Goal: Transaction & Acquisition: Book appointment/travel/reservation

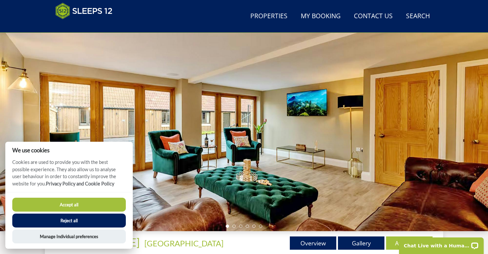
click at [106, 203] on button "Accept all" at bounding box center [68, 205] width 113 height 14
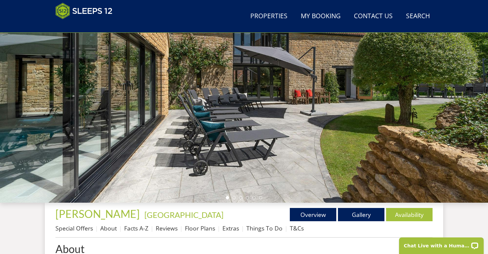
scroll to position [86, 0]
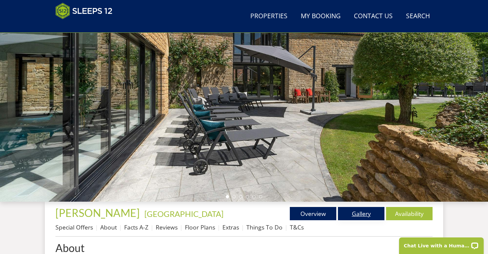
click at [364, 213] on link "Gallery" at bounding box center [361, 213] width 46 height 13
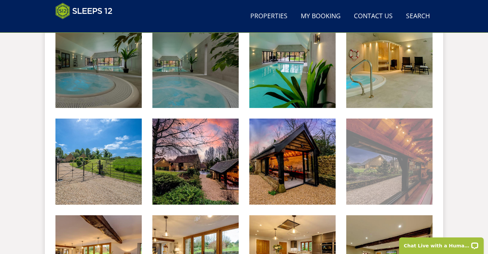
scroll to position [308, 0]
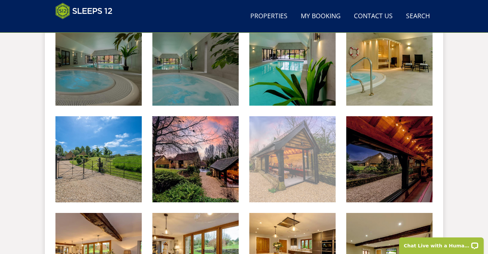
click at [289, 164] on img at bounding box center [292, 159] width 86 height 86
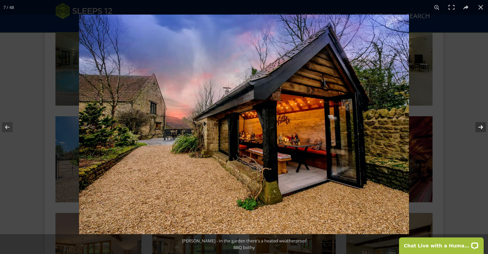
click at [480, 126] on button at bounding box center [475, 127] width 23 height 33
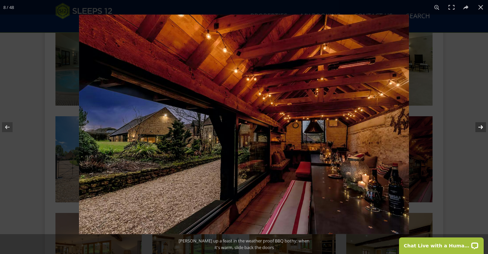
click at [480, 126] on button at bounding box center [475, 127] width 23 height 33
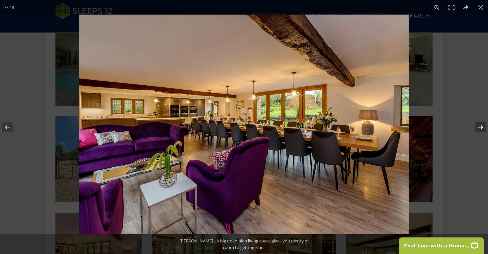
click at [480, 126] on button at bounding box center [475, 127] width 23 height 33
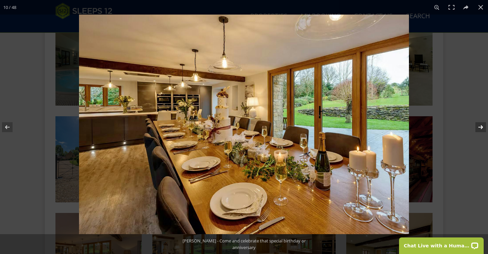
click at [480, 126] on button at bounding box center [475, 127] width 23 height 33
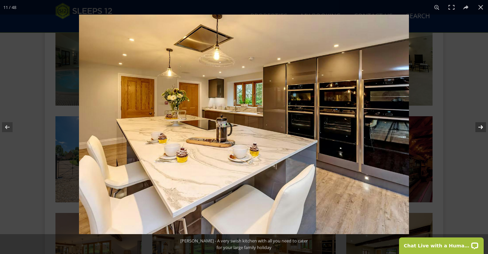
click at [480, 126] on button at bounding box center [475, 127] width 23 height 33
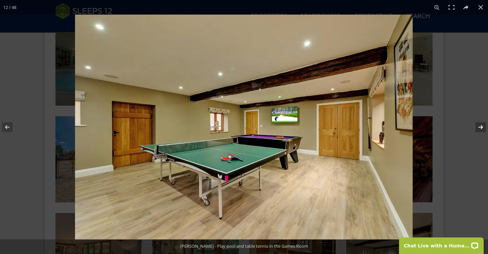
click at [480, 126] on button at bounding box center [475, 127] width 23 height 33
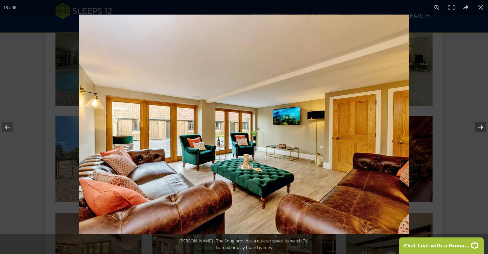
click at [480, 126] on button at bounding box center [475, 127] width 23 height 33
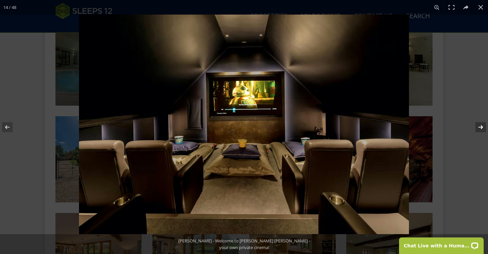
click at [480, 126] on button at bounding box center [475, 127] width 23 height 33
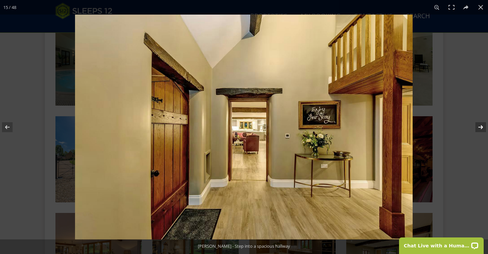
click at [480, 126] on button at bounding box center [475, 127] width 23 height 33
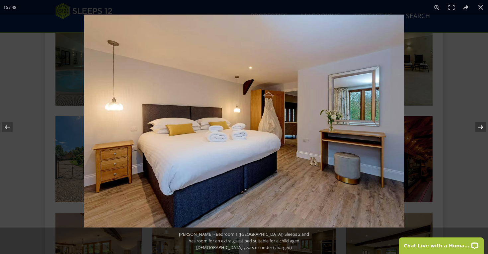
click at [480, 127] on button at bounding box center [475, 127] width 23 height 33
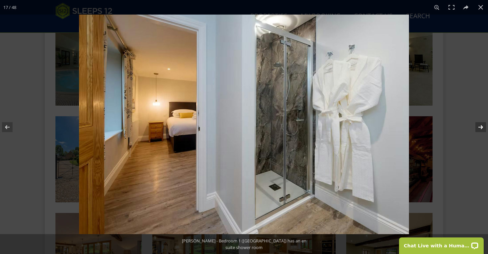
click at [480, 127] on button at bounding box center [475, 127] width 23 height 33
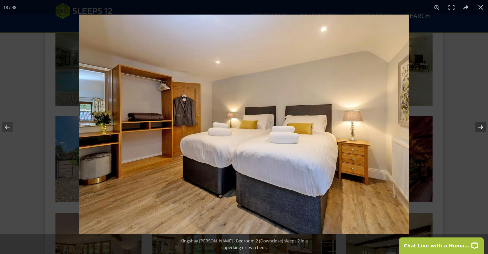
click at [480, 127] on button at bounding box center [475, 127] width 23 height 33
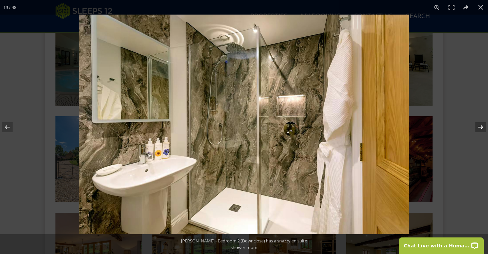
click at [480, 127] on button at bounding box center [475, 127] width 23 height 33
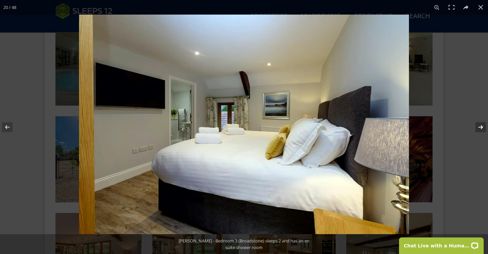
click at [480, 127] on button at bounding box center [475, 127] width 23 height 33
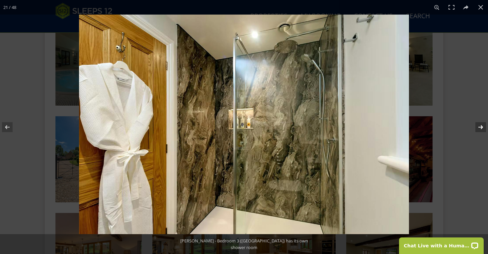
click at [480, 127] on button at bounding box center [475, 127] width 23 height 33
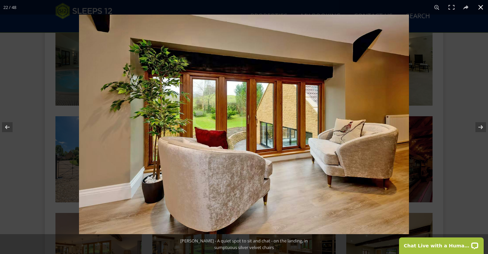
click at [479, 5] on button at bounding box center [480, 7] width 15 height 15
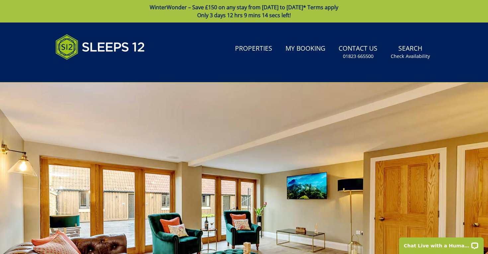
scroll to position [0, 0]
